Goal: Obtain resource: Download file/media

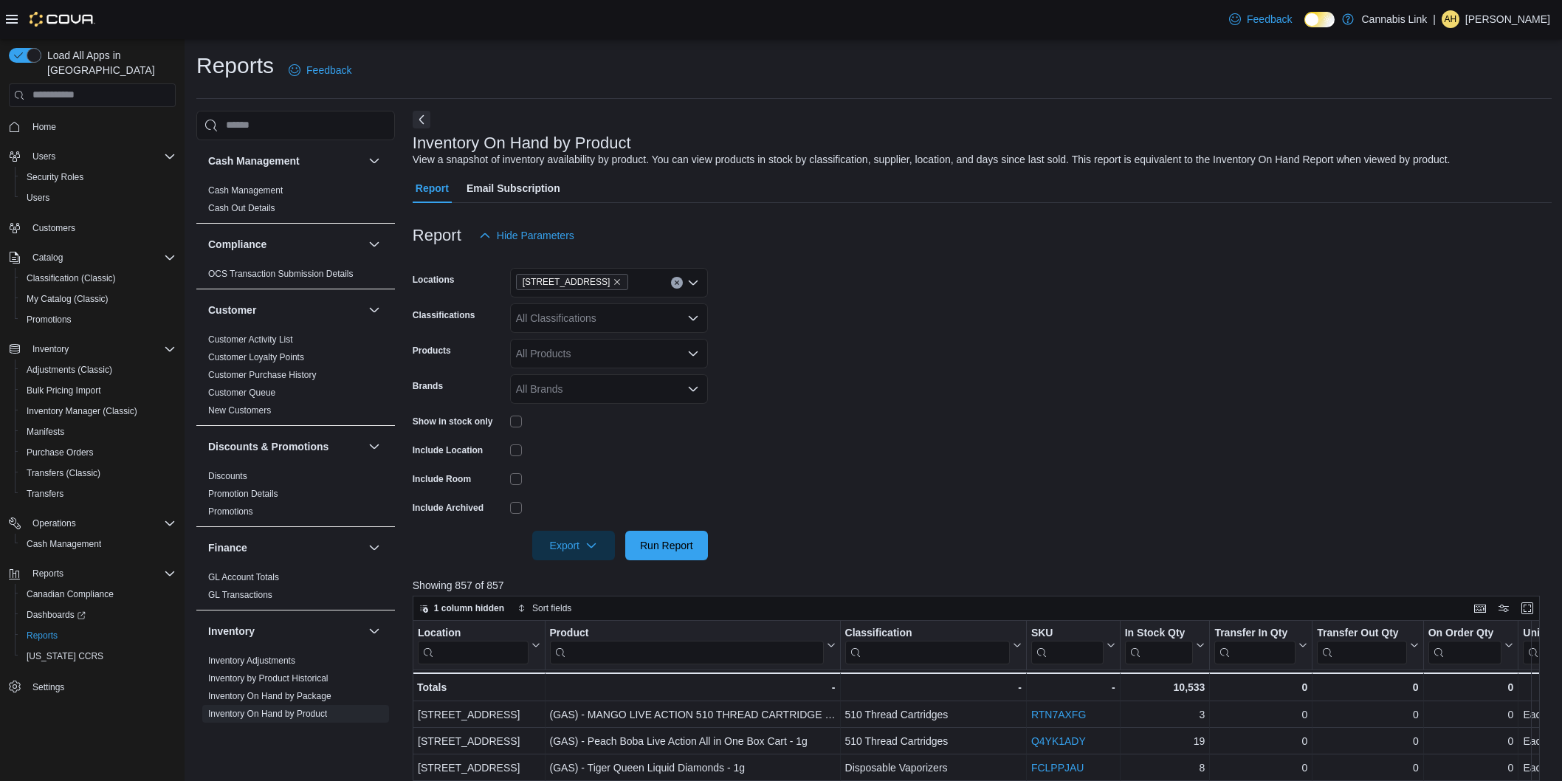
click at [571, 540] on span "Export" at bounding box center [573, 546] width 65 height 30
click at [586, 569] on span "Export to Excel" at bounding box center [575, 575] width 66 height 12
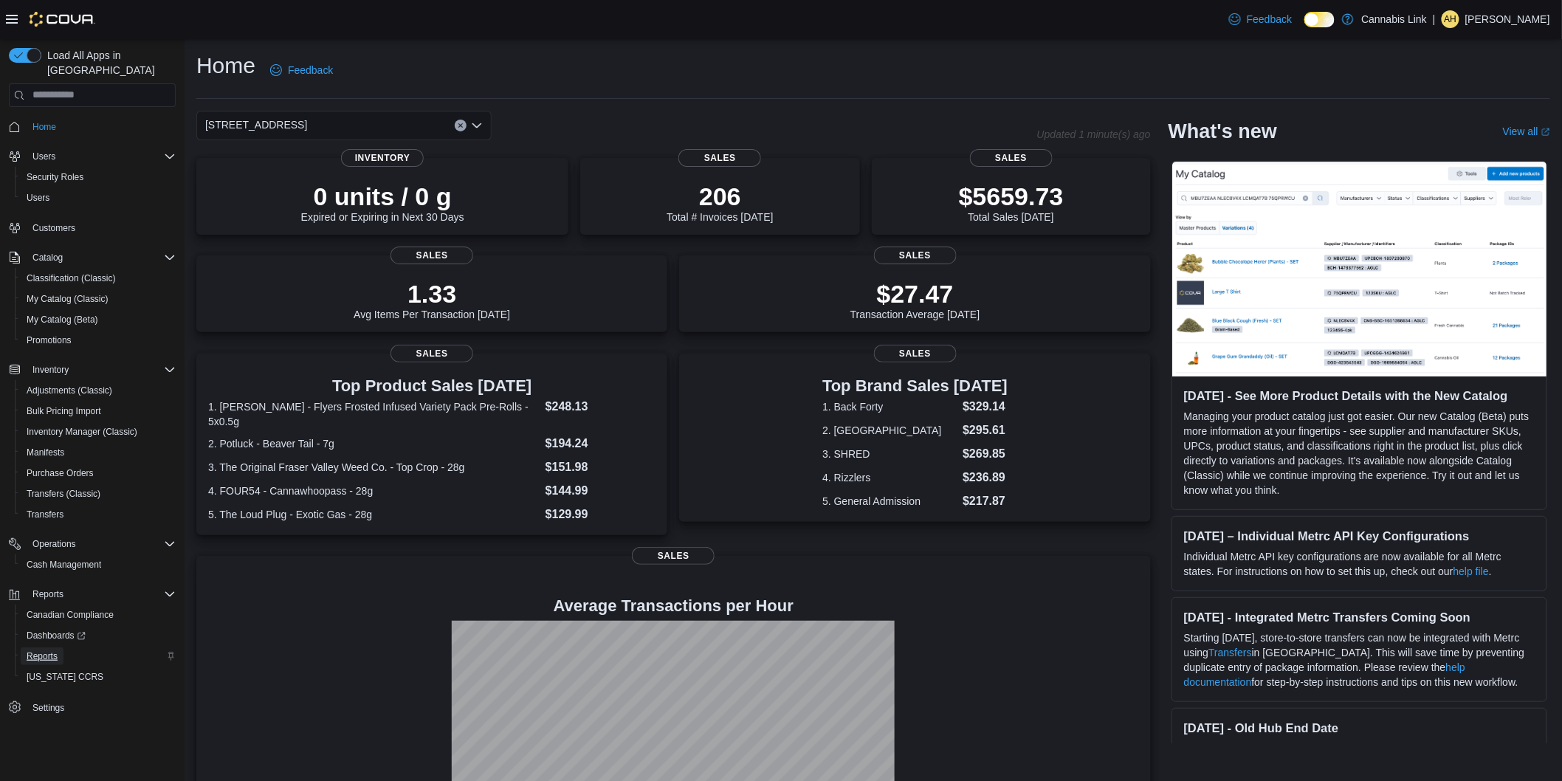
click at [53, 650] on span "Reports" at bounding box center [42, 656] width 31 height 12
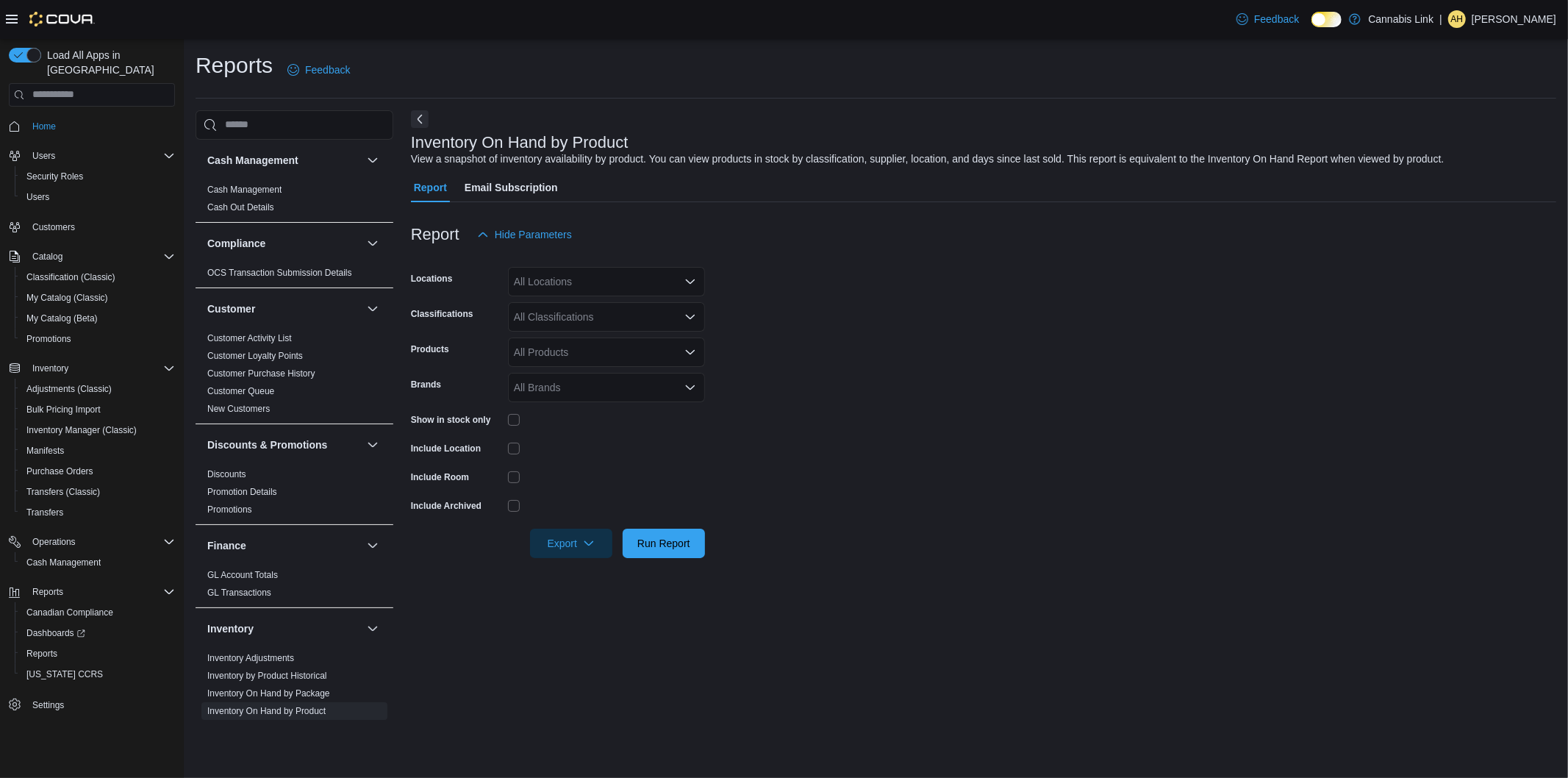
click at [583, 274] on div "All Locations" at bounding box center [607, 282] width 197 height 30
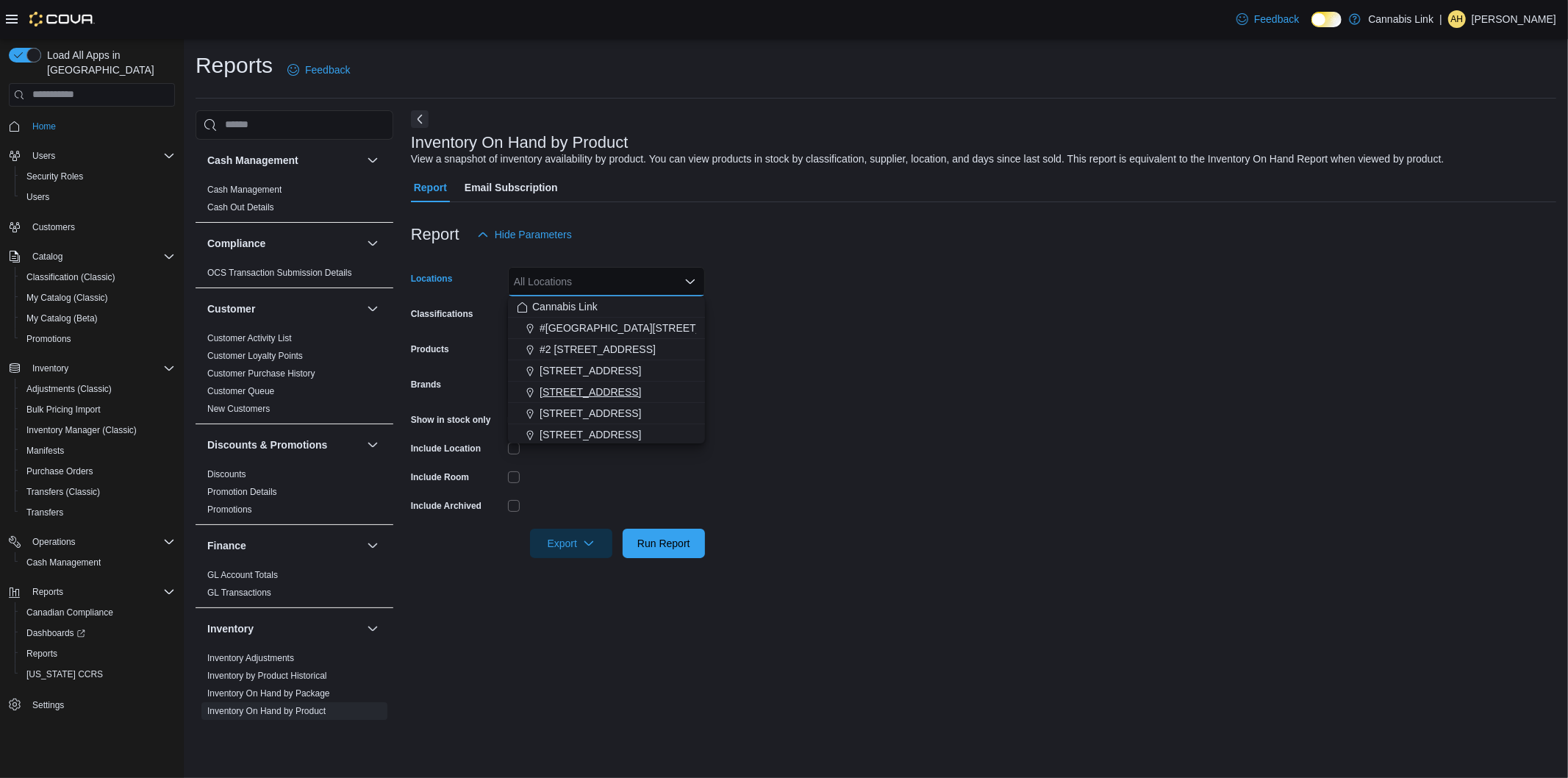
click at [614, 382] on button "[STREET_ADDRESS]" at bounding box center [607, 391] width 197 height 21
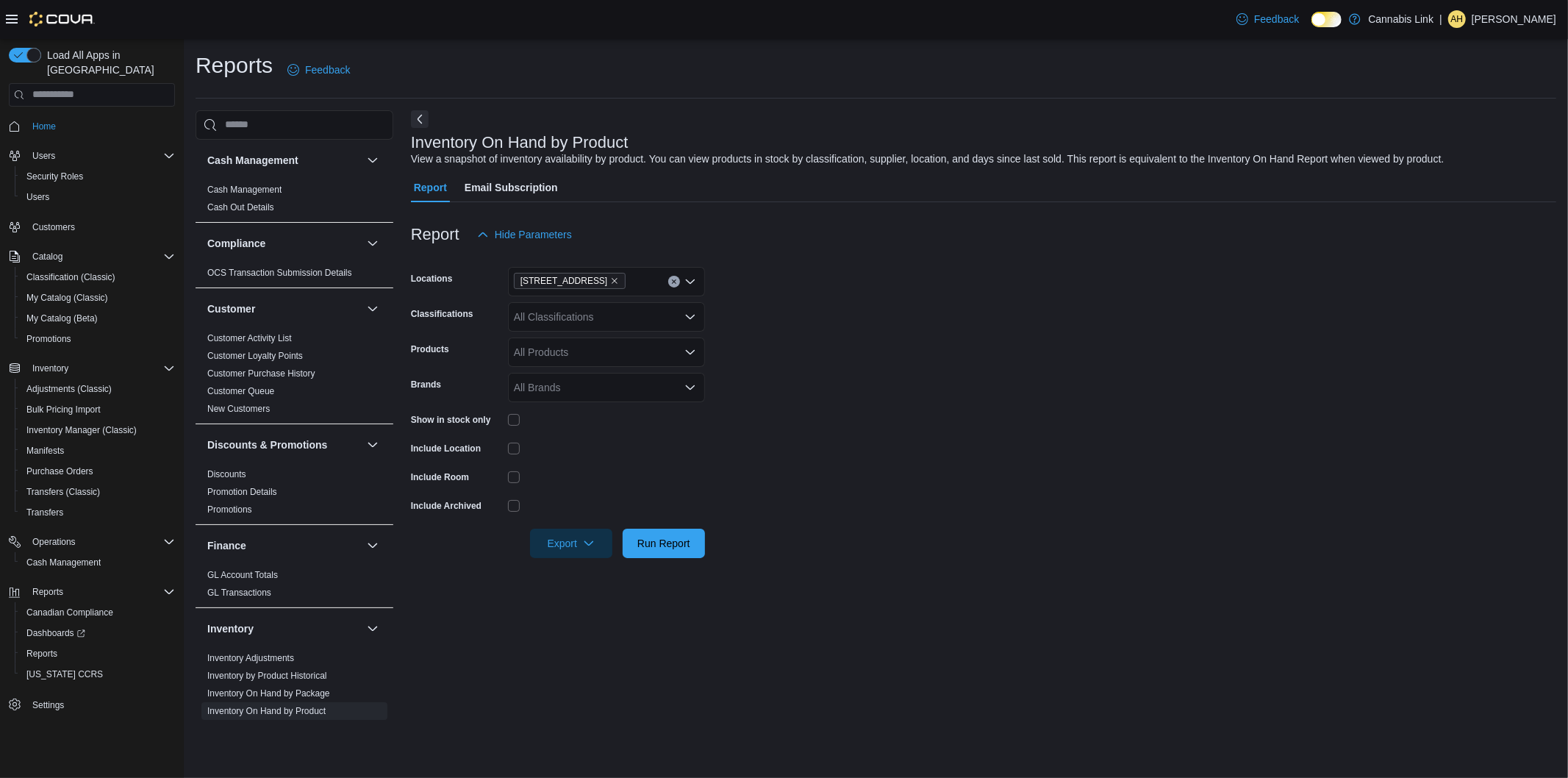
click at [794, 351] on form "Locations [STREET_ADDRESS] Classifications All Classifications Products All Pro…" at bounding box center [984, 403] width 1146 height 309
click at [569, 535] on span "Export" at bounding box center [571, 543] width 65 height 30
click at [594, 568] on span "Export to Excel" at bounding box center [573, 573] width 66 height 12
